Goal: Task Accomplishment & Management: Complete application form

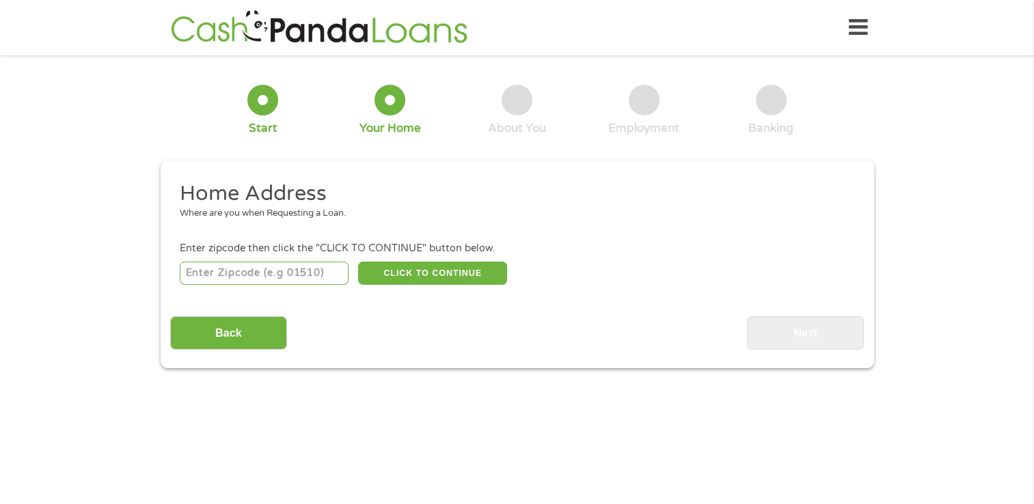
click at [290, 275] on input "number" at bounding box center [264, 273] width 169 height 23
type input "78729"
click at [408, 275] on button "CLICK TO CONTINUE" at bounding box center [432, 273] width 149 height 23
type input "78729"
type input "Austin"
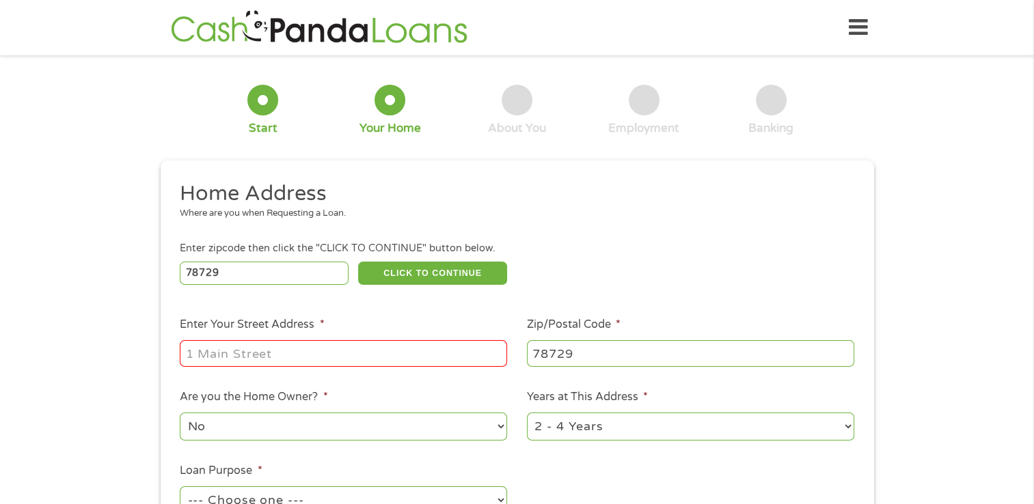
click at [376, 353] on input "Enter Your Street Address *" at bounding box center [343, 353] width 327 height 26
type input "13105 coriander dr"
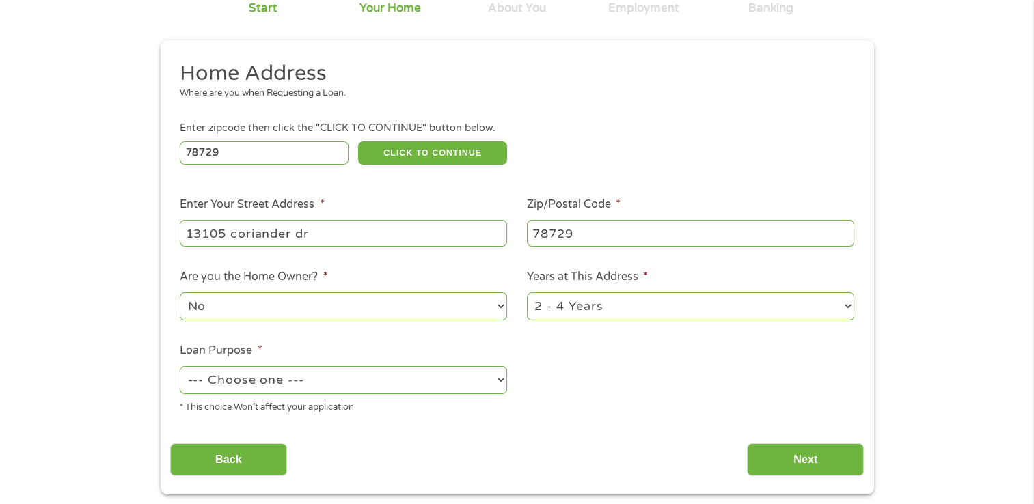
click at [446, 379] on select "--- Choose one --- Pay Bills Debt Consolidation Home Improvement Major Purchase…" at bounding box center [343, 380] width 327 height 28
select select "paybills"
click at [180, 367] on select "--- Choose one --- Pay Bills Debt Consolidation Home Improvement Major Purchase…" at bounding box center [343, 380] width 327 height 28
click at [783, 461] on input "Next" at bounding box center [805, 459] width 117 height 33
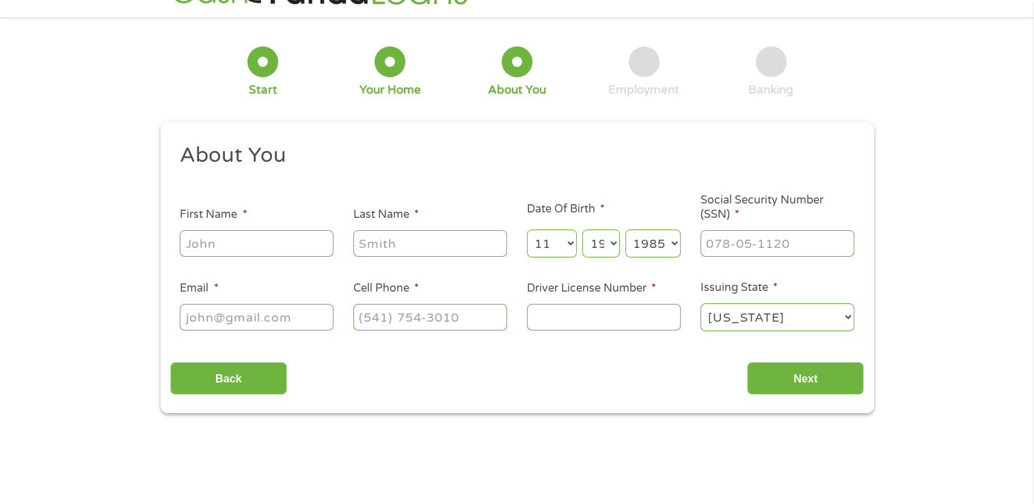
scroll to position [0, 0]
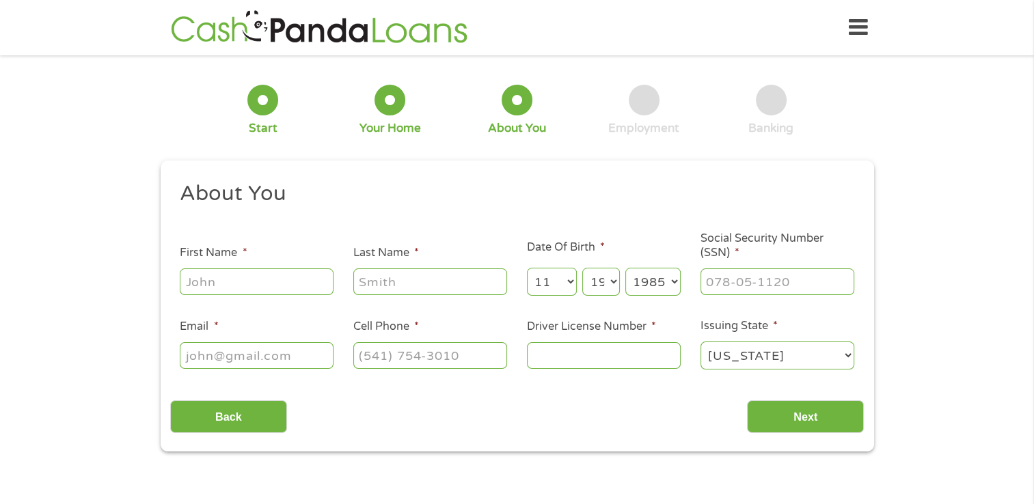
click at [308, 277] on input "First Name *" at bounding box center [257, 282] width 154 height 26
type input "[PERSON_NAME]"
type input "[EMAIL_ADDRESS][DOMAIN_NAME]"
type input "[PHONE_NUMBER]"
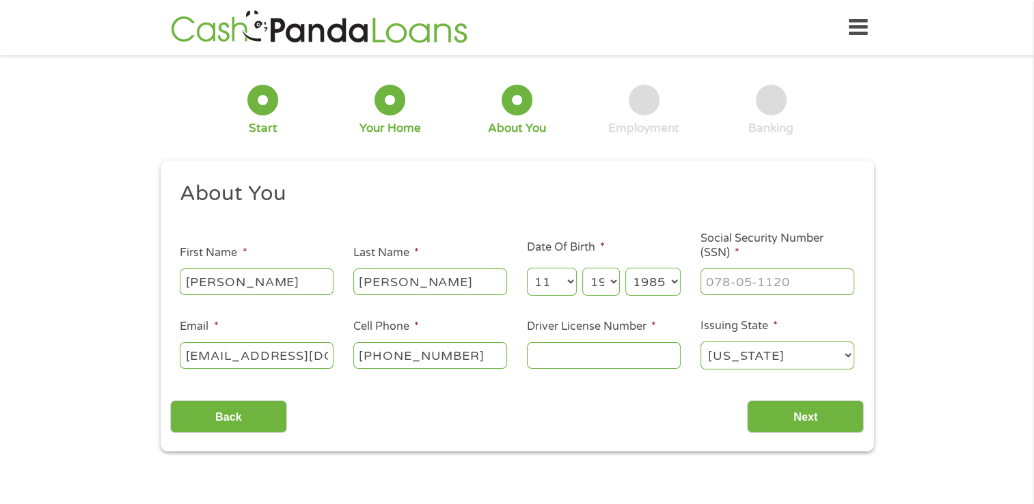
click at [554, 362] on input "Driver License Number *" at bounding box center [604, 355] width 154 height 26
type input "01368938"
click at [781, 415] on input "Next" at bounding box center [805, 416] width 117 height 33
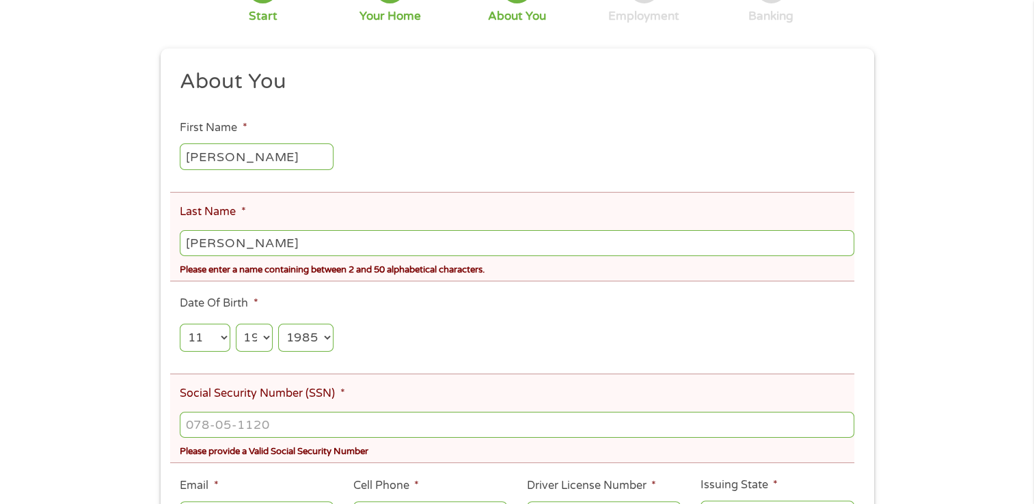
scroll to position [163, 0]
click at [275, 242] on input "[PERSON_NAME]" at bounding box center [517, 244] width 674 height 26
type input "[PERSON_NAME]"
click at [454, 348] on ul "About You This field is hidden when viewing the form Title * --- Choose one ---…" at bounding box center [517, 305] width 694 height 473
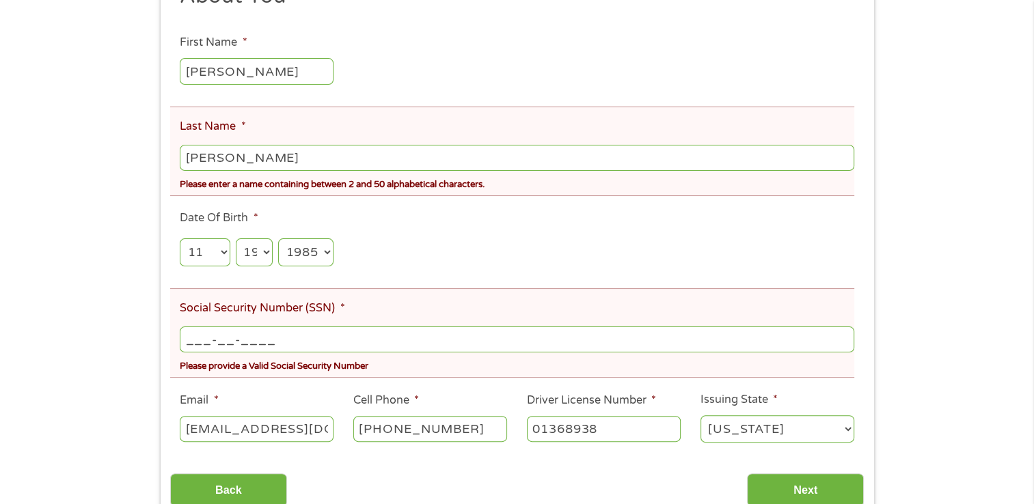
click at [344, 332] on input "___-__-____" at bounding box center [517, 340] width 674 height 26
type input "450-77-7165"
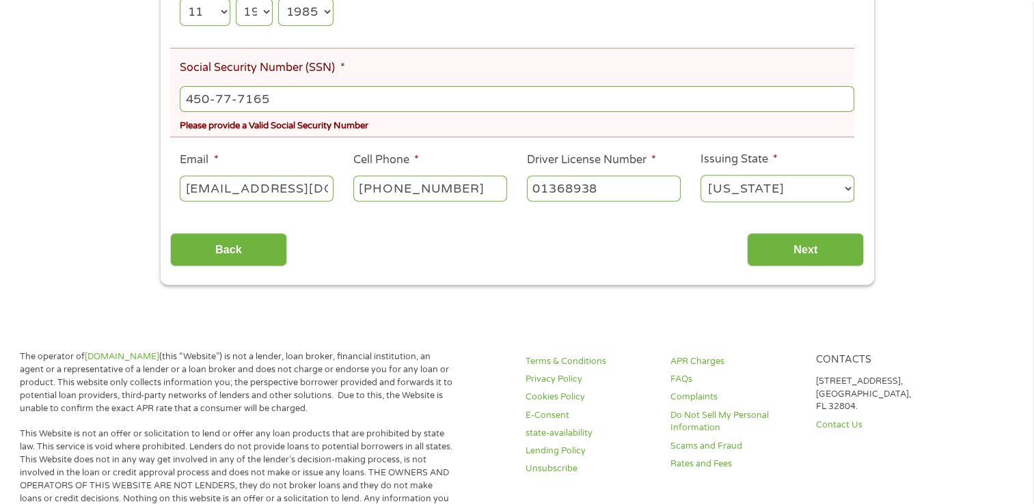
scroll to position [489, 0]
click at [827, 256] on input "Next" at bounding box center [805, 249] width 117 height 33
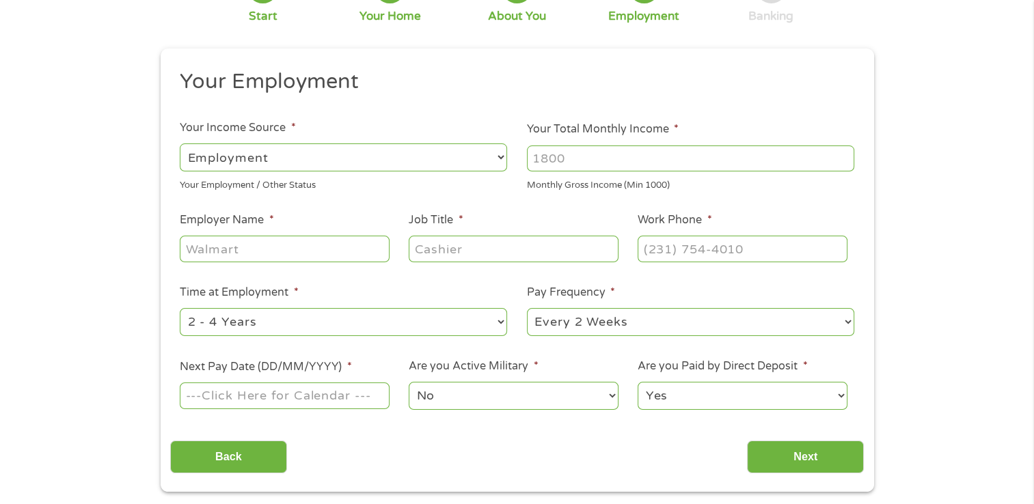
scroll to position [112, 0]
click at [373, 250] on input "Employer Name *" at bounding box center [284, 249] width 209 height 26
type input "[PERSON_NAME]"
click at [467, 253] on input "Job Title *" at bounding box center [513, 249] width 209 height 26
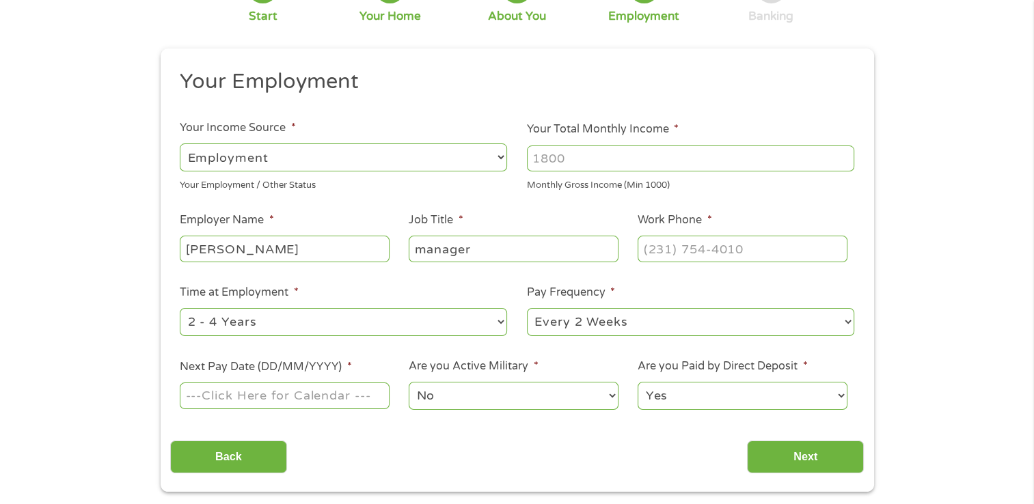
type input "manager"
click at [690, 245] on input "(___) ___-____" at bounding box center [742, 249] width 209 height 26
type input "[PHONE_NUMBER]"
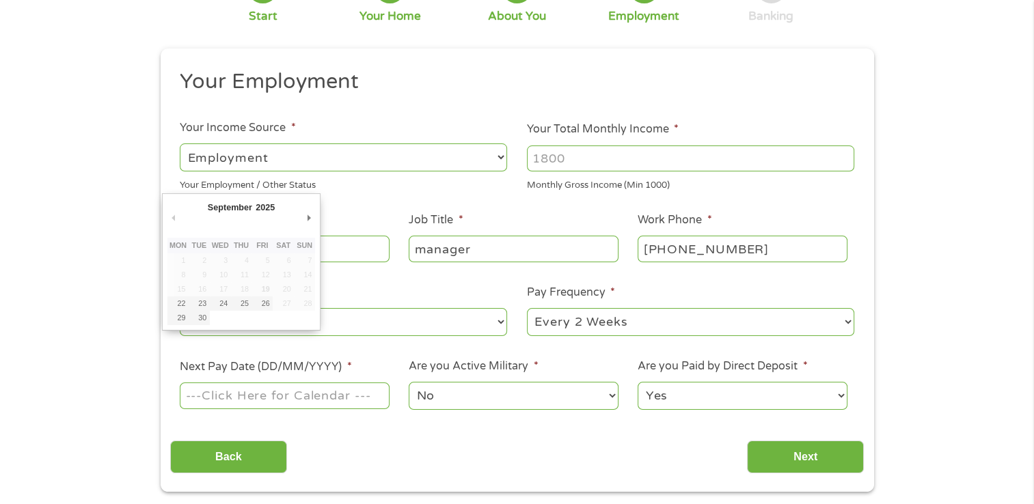
click at [352, 402] on input "Next Pay Date (DD/MM/YYYY) *" at bounding box center [284, 396] width 209 height 26
click at [257, 206] on select "2025" at bounding box center [297, 210] width 89 height 16
click at [241, 206] on select "January February March April May June July August September October November De…" at bounding box center [251, 210] width 89 height 16
click at [224, 305] on td "19" at bounding box center [220, 304] width 21 height 14
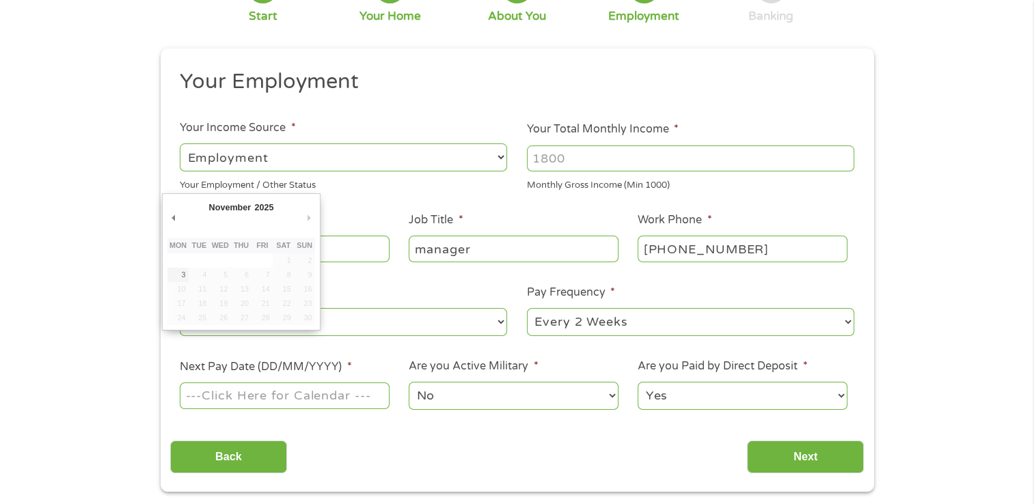
click at [114, 275] on div "1 Start 2 Your Home 3 About You 4 Employment 5 Banking 6 This field is hidden w…" at bounding box center [517, 222] width 1034 height 539
click at [200, 400] on input "Next Pay Date (DD/MM/YYYY) *" at bounding box center [284, 396] width 209 height 26
click at [176, 213] on button "Previous Month" at bounding box center [173, 218] width 12 height 18
type input "[DATE]"
click at [301, 391] on input "[DATE]" at bounding box center [284, 396] width 209 height 26
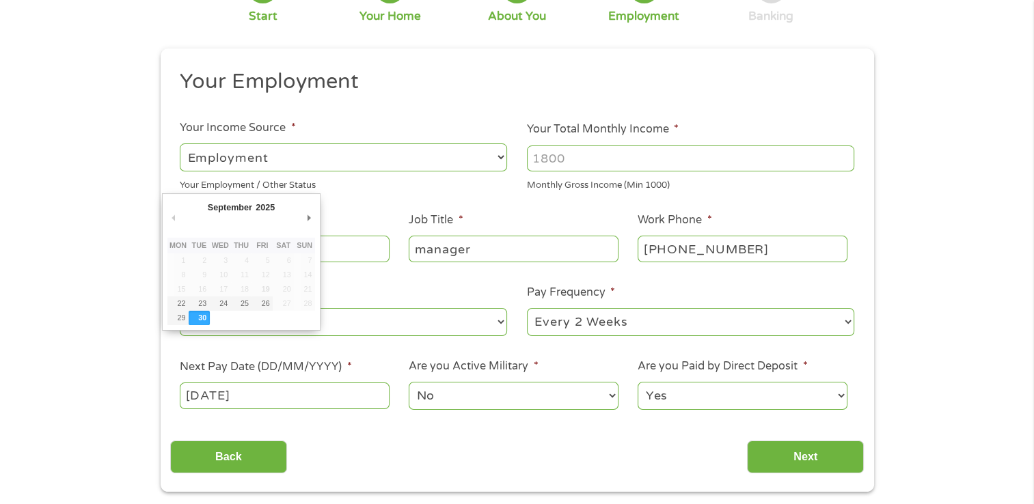
click at [504, 414] on ul "Your Employment Your Income Source * --- Choose one --- Employment [DEMOGRAPHIC…" at bounding box center [517, 245] width 694 height 354
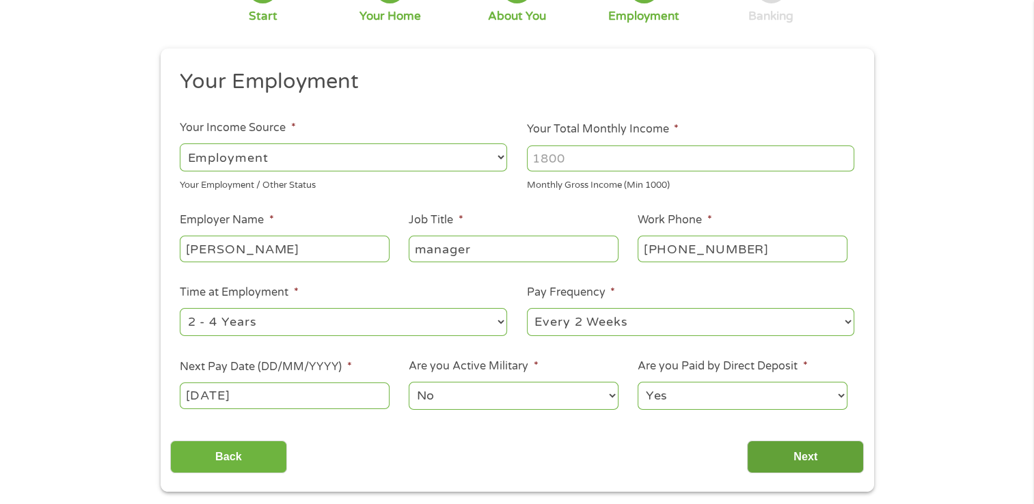
click at [774, 471] on input "Next" at bounding box center [805, 457] width 117 height 33
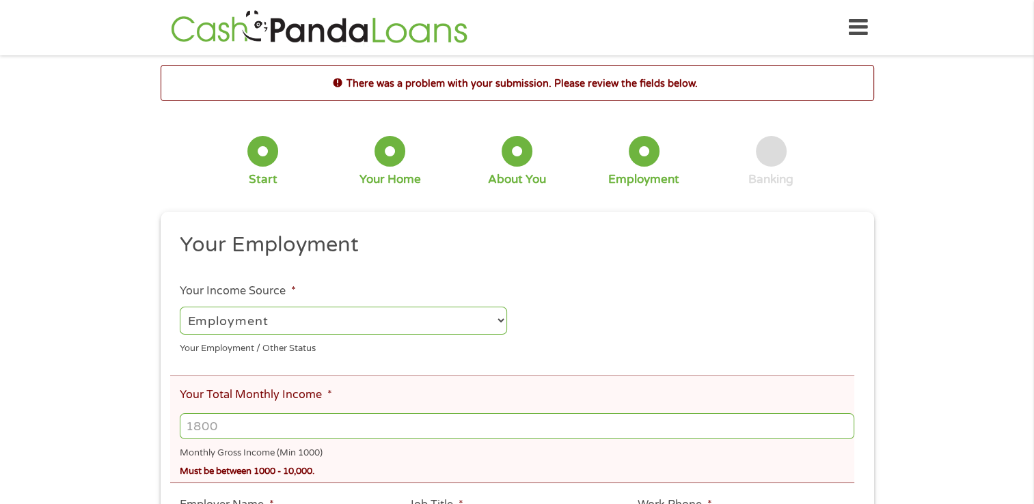
scroll to position [5, 5]
click at [495, 422] on input "Your Total Monthly Income *" at bounding box center [517, 426] width 674 height 26
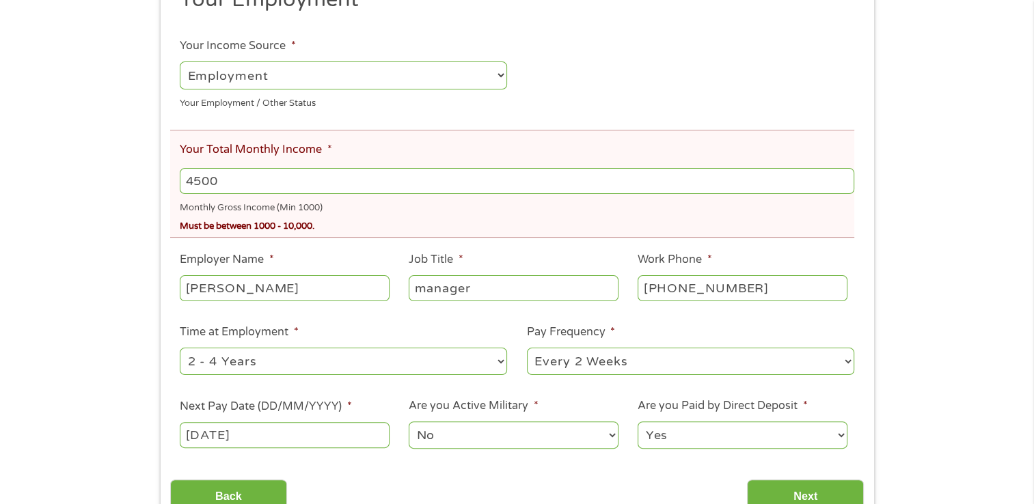
scroll to position [303, 0]
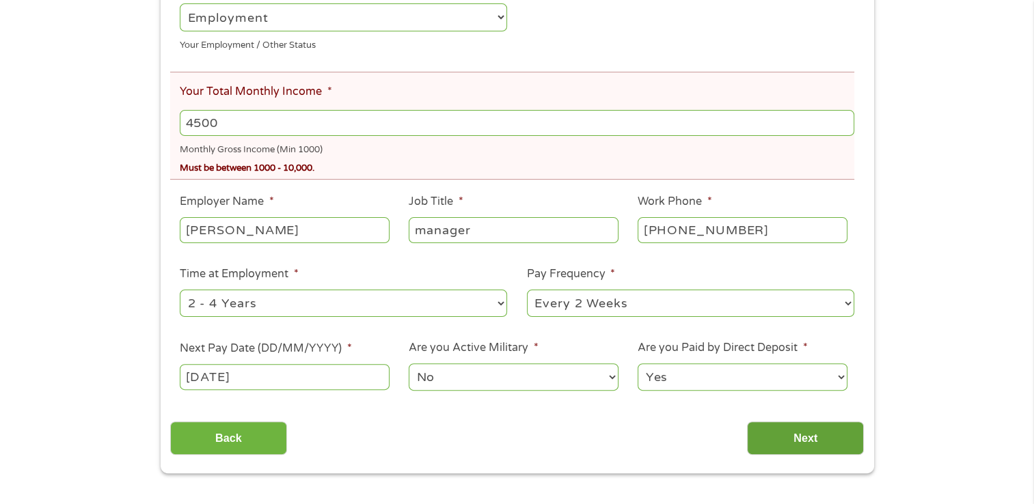
type input "4500"
click at [776, 443] on input "Next" at bounding box center [805, 438] width 117 height 33
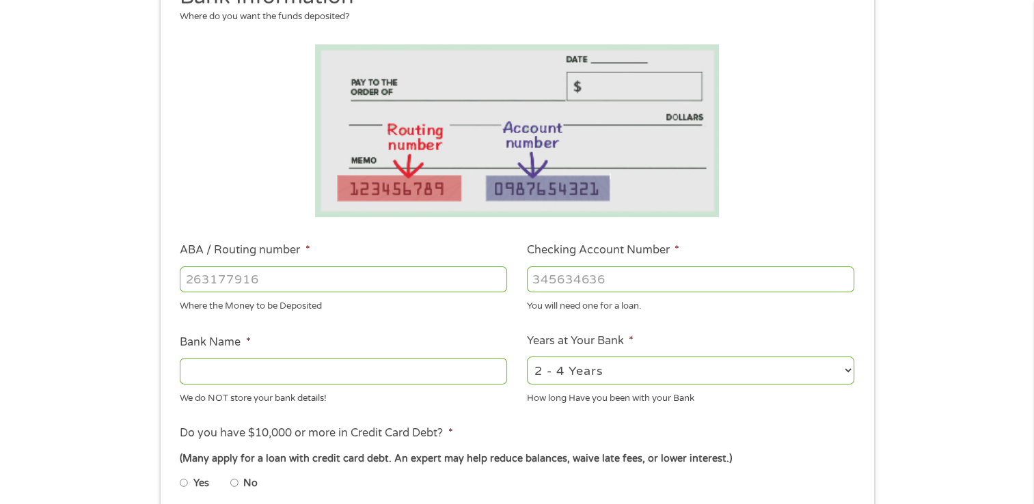
scroll to position [232, 0]
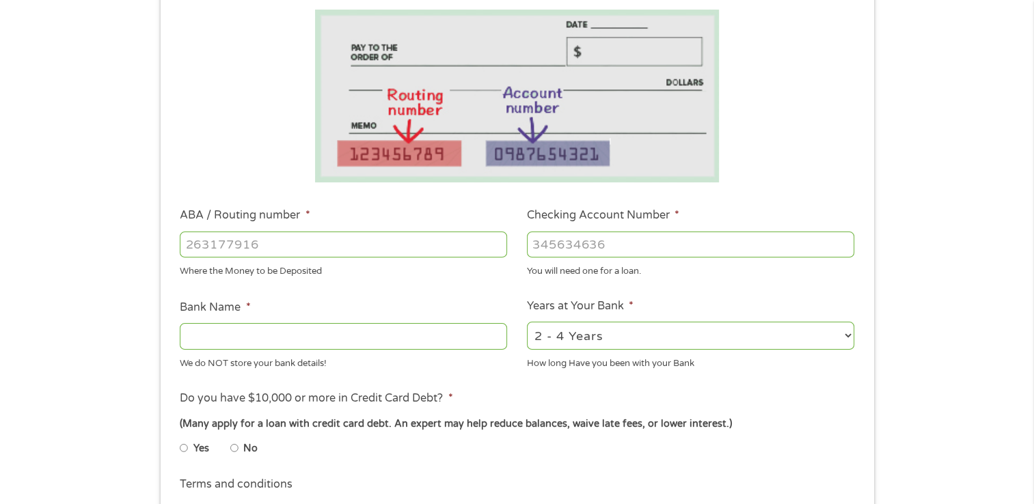
click at [401, 243] on input "ABA / Routing number *" at bounding box center [343, 245] width 327 height 26
type input "031176110"
type input "CAPITAL ONE NA"
type input "031176110"
click at [557, 247] on input "Checking Account Number *" at bounding box center [690, 245] width 327 height 26
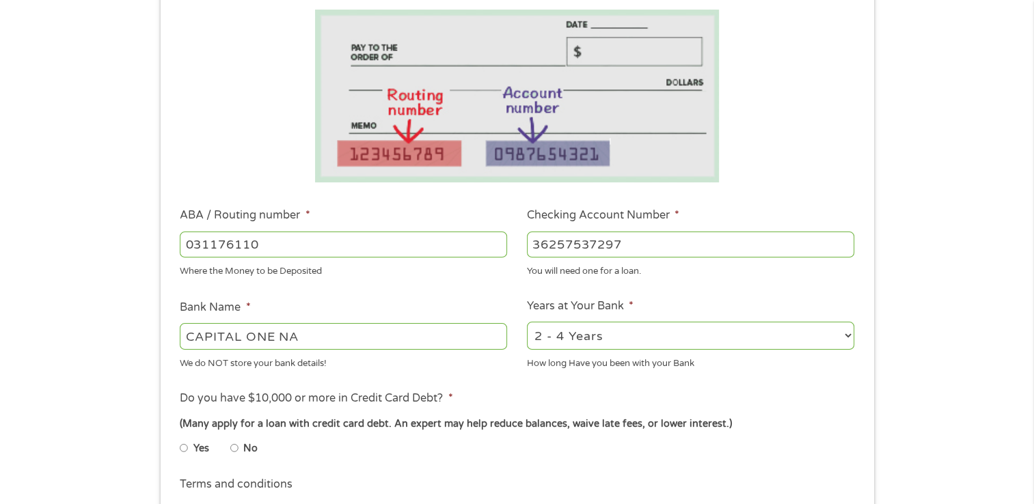
scroll to position [335, 0]
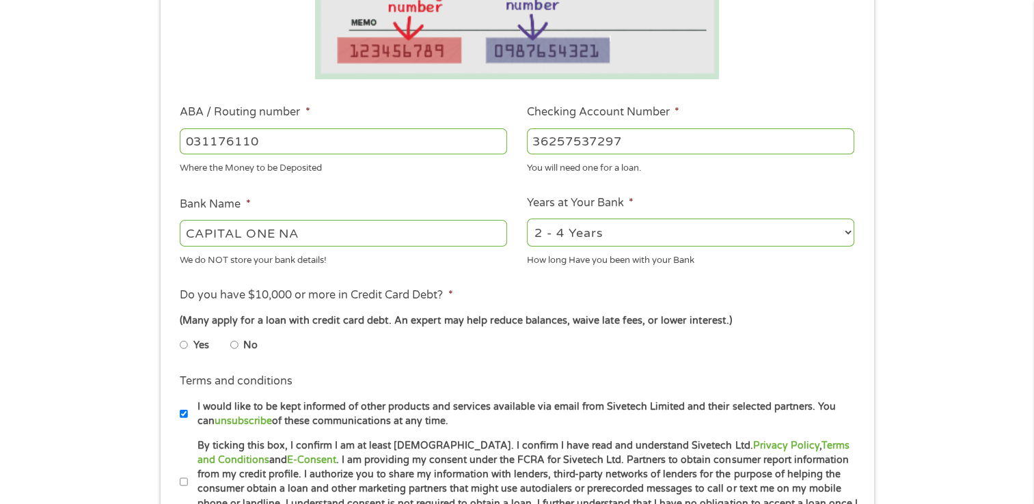
type input "36257537297"
click at [234, 346] on input "No" at bounding box center [234, 345] width 8 height 22
radio input "true"
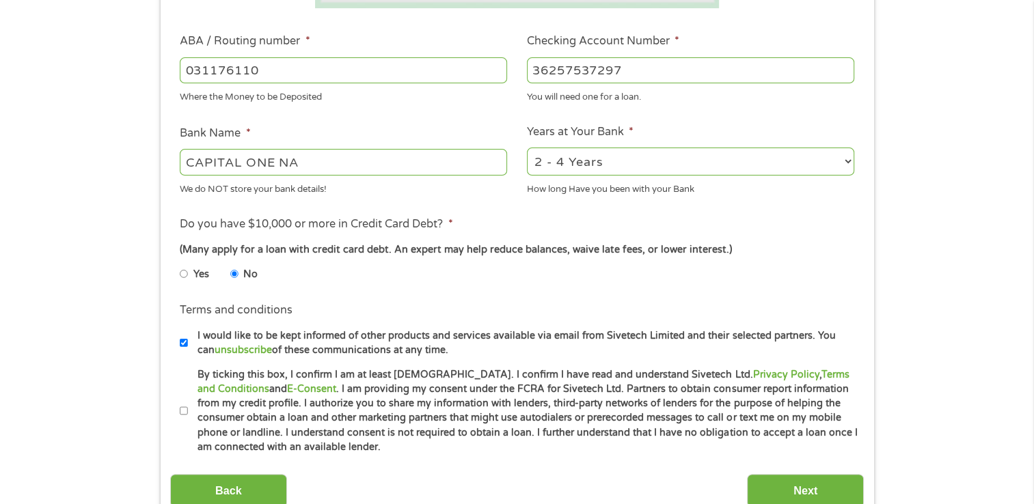
scroll to position [409, 0]
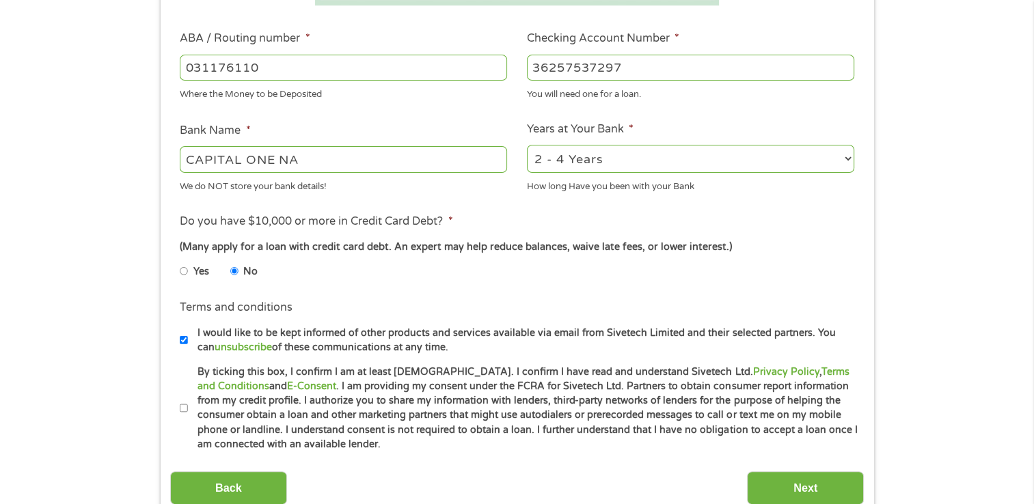
click at [184, 406] on input "By ticking this box, I confirm I am at least [DEMOGRAPHIC_DATA]. I confirm I ha…" at bounding box center [184, 409] width 8 height 22
checkbox input "true"
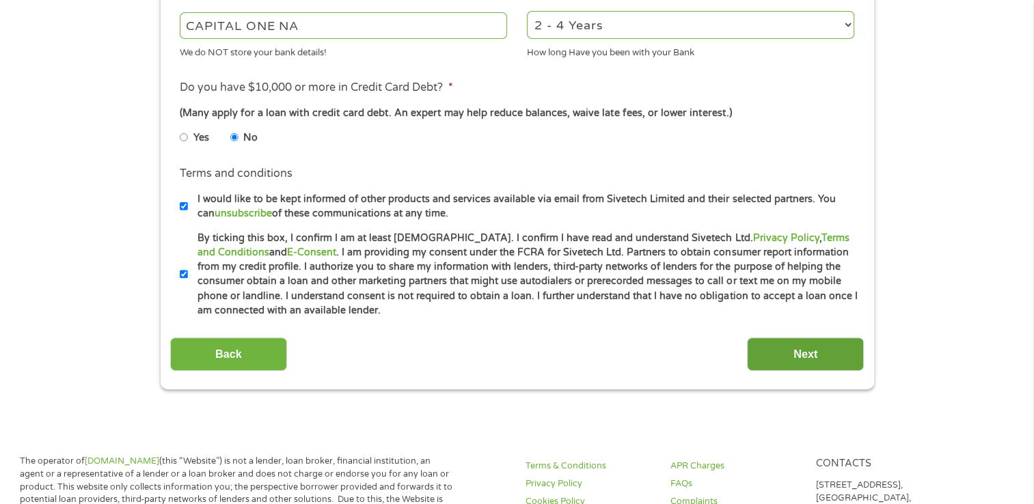
click at [777, 356] on input "Next" at bounding box center [805, 354] width 117 height 33
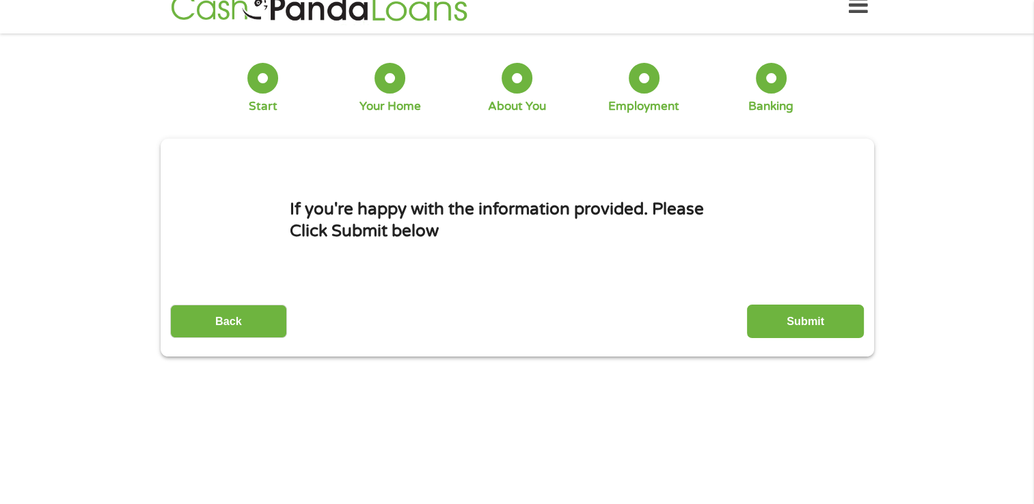
scroll to position [0, 0]
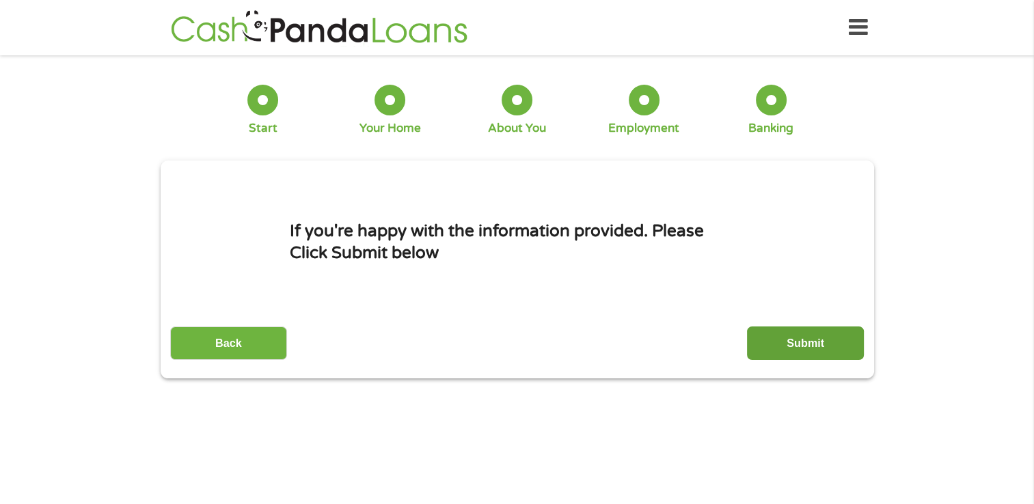
click at [776, 346] on input "Submit" at bounding box center [805, 343] width 117 height 33
